Goal: Check status: Check status

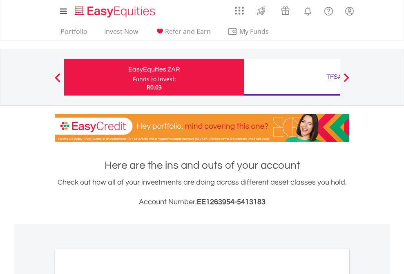
click at [133, 77] on div "Funds to invest:" at bounding box center [154, 79] width 43 height 8
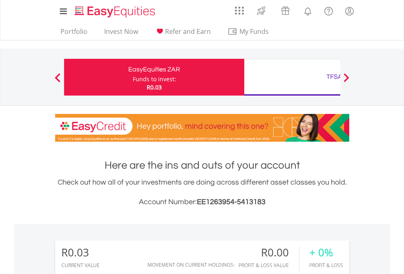
scroll to position [78, 128]
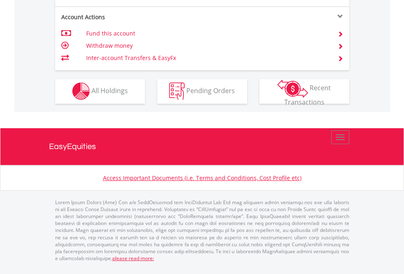
scroll to position [764, 0]
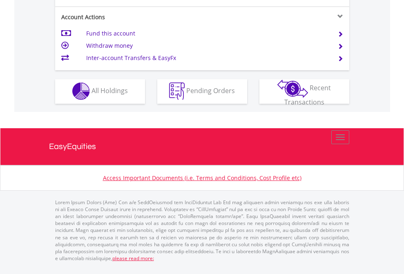
scroll to position [764, 0]
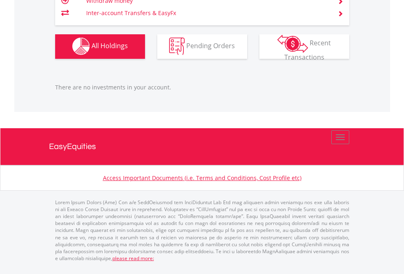
scroll to position [78, 128]
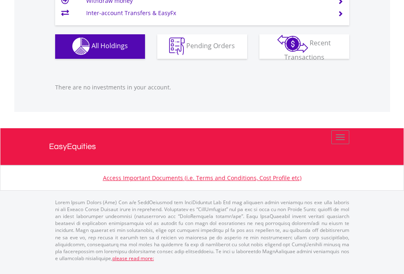
scroll to position [78, 128]
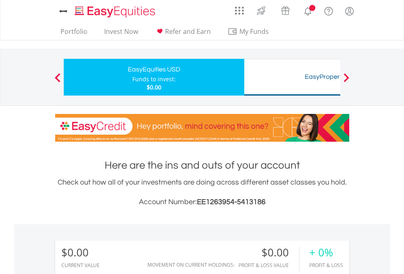
scroll to position [607, 0]
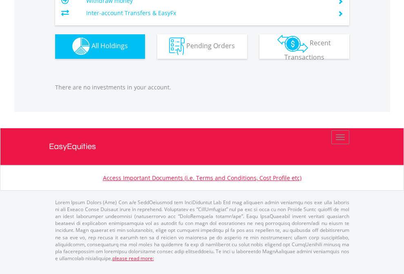
scroll to position [809, 0]
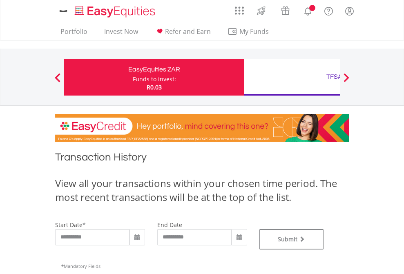
type input "**********"
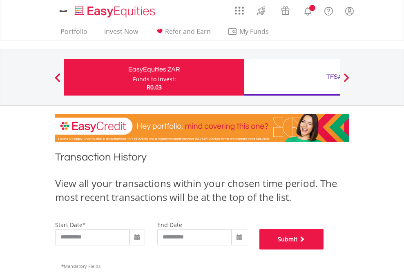
click at [324, 250] on button "Submit" at bounding box center [291, 239] width 65 height 20
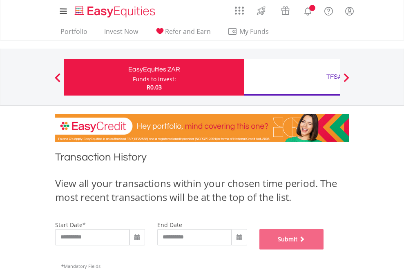
scroll to position [331, 0]
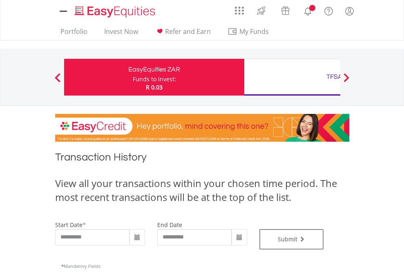
click at [292, 77] on div "TFSA" at bounding box center [334, 76] width 170 height 11
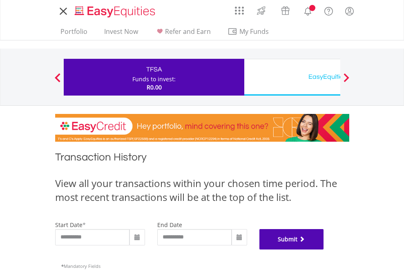
click at [324, 250] on button "Submit" at bounding box center [291, 239] width 65 height 20
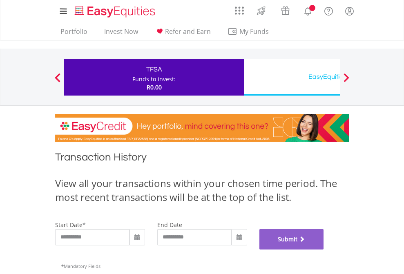
scroll to position [331, 0]
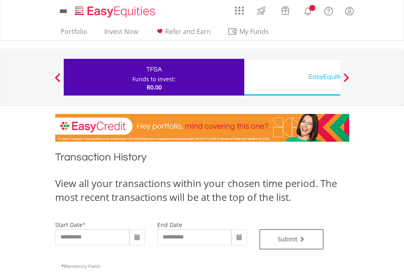
click at [292, 77] on div "EasyEquities USD" at bounding box center [334, 76] width 170 height 11
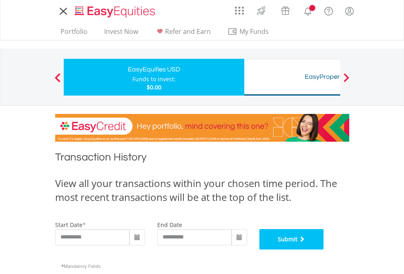
click at [324, 250] on button "Submit" at bounding box center [291, 239] width 65 height 20
